Goal: Check status: Check status

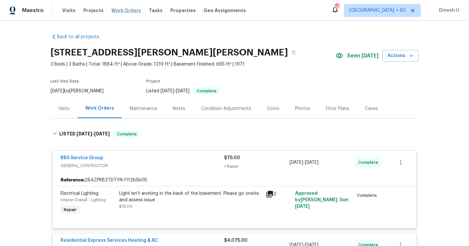
click at [118, 13] on span "Work Orders" at bounding box center [126, 10] width 30 height 7
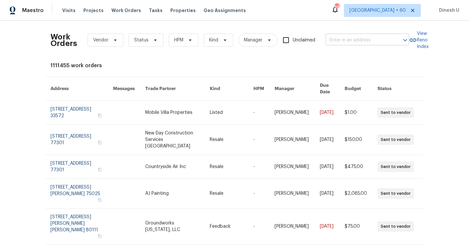
click at [349, 40] on input "text" at bounding box center [358, 40] width 65 height 10
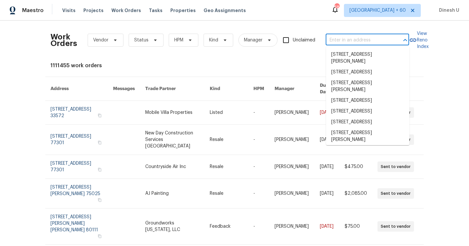
paste input "[STREET_ADDRESS][PERSON_NAME]"
type input "[STREET_ADDRESS][PERSON_NAME]"
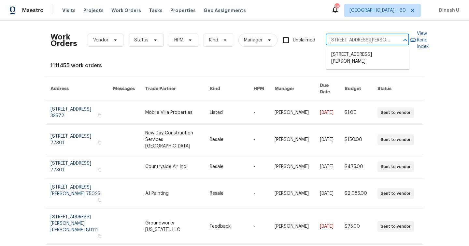
scroll to position [0, 24]
click at [341, 58] on li "[STREET_ADDRESS][PERSON_NAME]" at bounding box center [367, 58] width 83 height 18
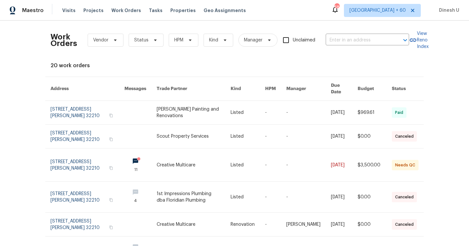
type input "[STREET_ADDRESS][PERSON_NAME]"
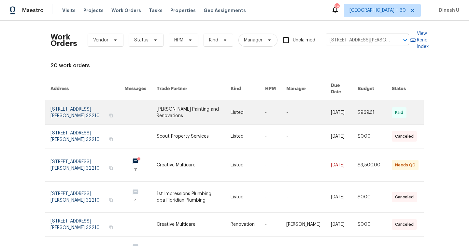
click at [67, 101] on link at bounding box center [88, 112] width 74 height 23
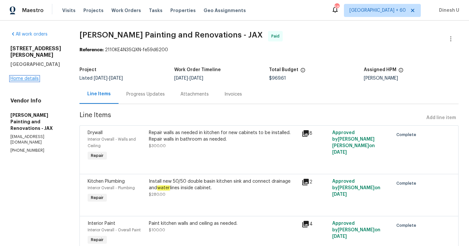
click at [25, 76] on link "Home details" at bounding box center [24, 78] width 28 height 5
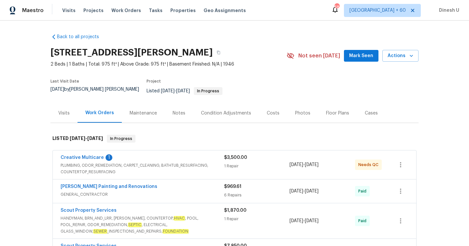
click at [231, 157] on div "$3,500.00 1 Repair" at bounding box center [257, 164] width 66 height 21
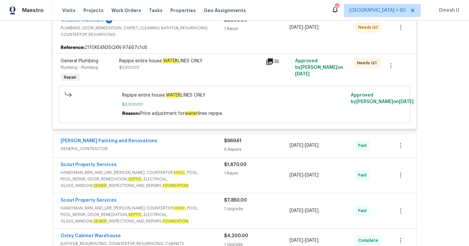
scroll to position [161, 0]
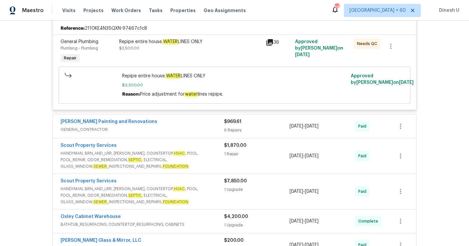
click at [192, 119] on div "[PERSON_NAME] Painting and Renovations" at bounding box center [143, 122] width 164 height 8
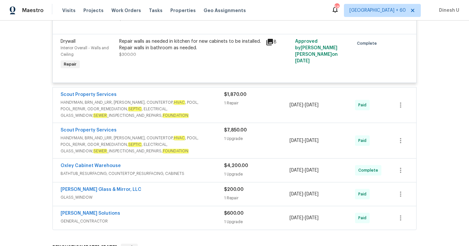
scroll to position [526, 0]
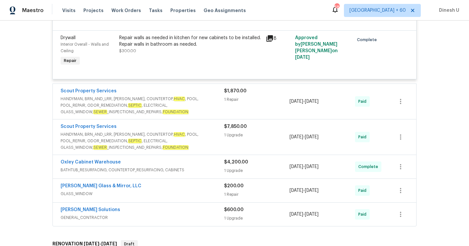
click at [231, 96] on div "1 Repair" at bounding box center [257, 99] width 66 height 7
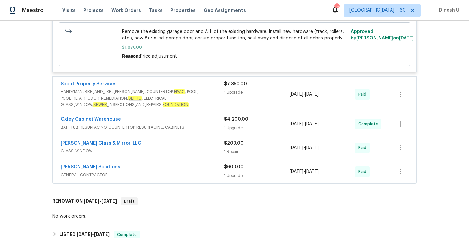
scroll to position [679, 0]
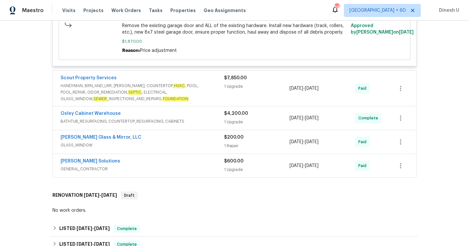
click at [232, 84] on div "1 Upgrade" at bounding box center [257, 86] width 66 height 7
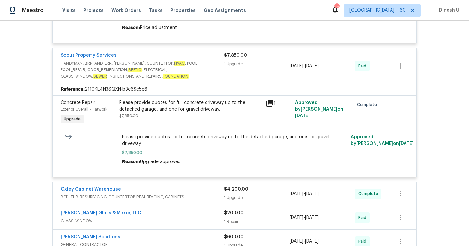
scroll to position [708, 0]
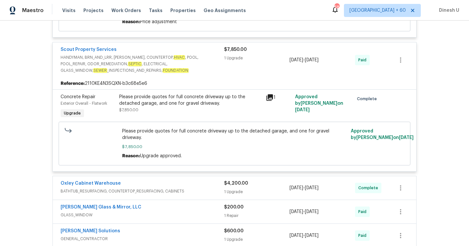
click at [266, 95] on icon at bounding box center [270, 98] width 8 height 8
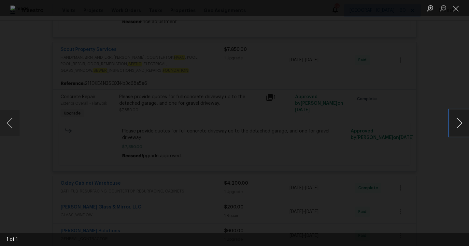
click at [457, 123] on button "Next image" at bounding box center [460, 123] width 20 height 26
click at [456, 6] on button "Close lightbox" at bounding box center [456, 8] width 13 height 11
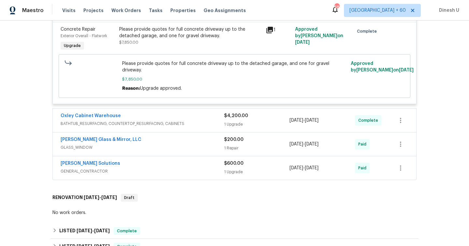
scroll to position [777, 0]
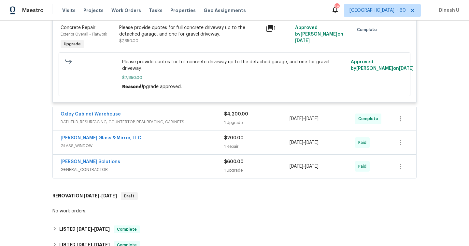
click at [230, 119] on div "1 Upgrade" at bounding box center [257, 122] width 66 height 7
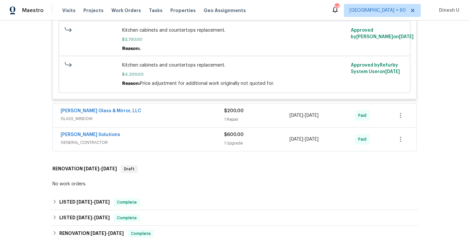
scroll to position [939, 0]
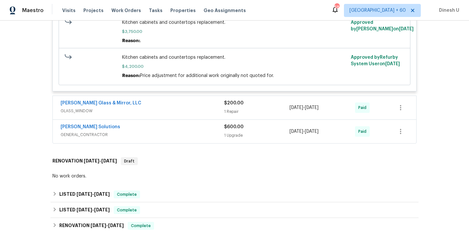
click at [222, 108] on span "GLASS_WINDOW" at bounding box center [143, 111] width 164 height 7
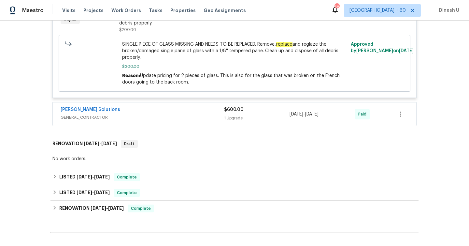
scroll to position [1075, 0]
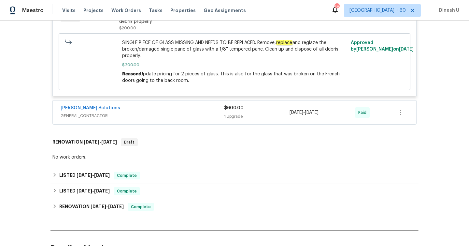
click at [239, 105] on div "$600.00 1 Upgrade" at bounding box center [257, 113] width 66 height 16
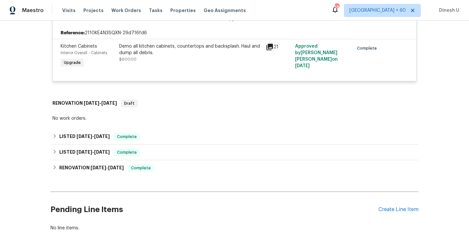
scroll to position [1181, 0]
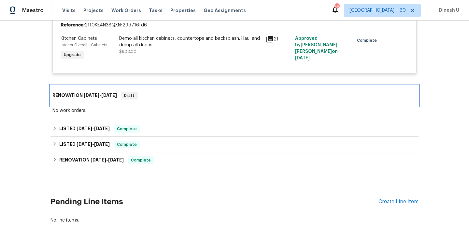
click at [108, 93] on span "[DATE]" at bounding box center [109, 95] width 16 height 5
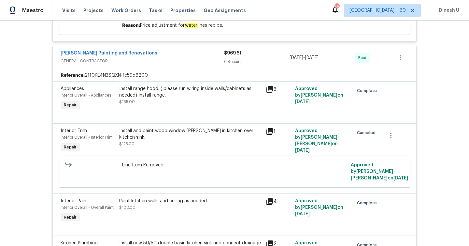
scroll to position [0, 0]
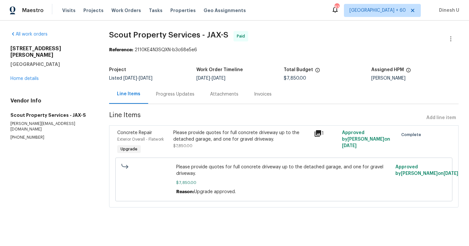
click at [180, 95] on div "Progress Updates" at bounding box center [175, 94] width 38 height 7
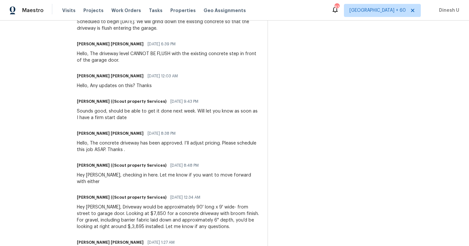
scroll to position [252, 0]
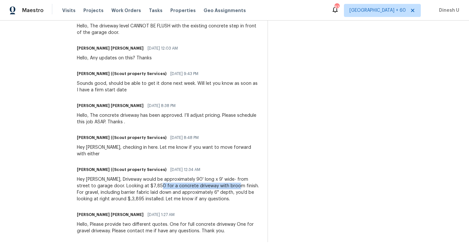
drag, startPoint x: 157, startPoint y: 180, endPoint x: 234, endPoint y: 180, distance: 76.6
click at [234, 180] on div "Hey David, Driveway would be approximately 90' long x 9' wide- from street to g…" at bounding box center [168, 189] width 183 height 26
copy div "concrete driveway with broom finish"
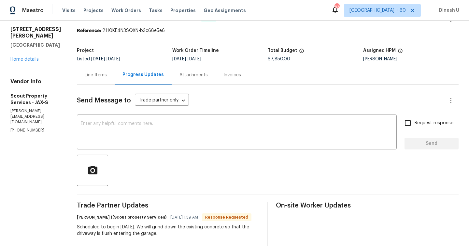
scroll to position [0, 0]
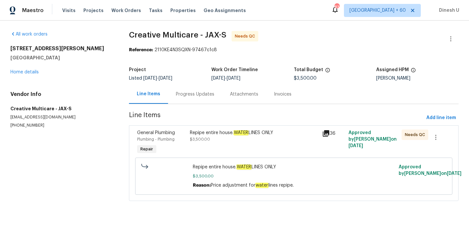
click at [185, 88] on div "Progress Updates" at bounding box center [195, 93] width 54 height 19
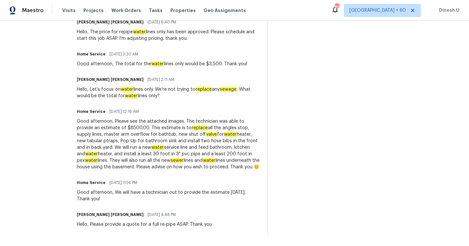
scroll to position [737, 0]
